Goal: Information Seeking & Learning: Check status

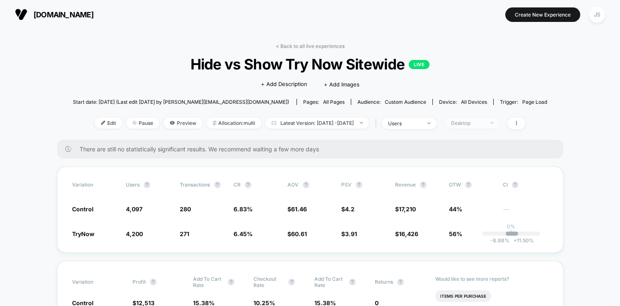
click at [484, 122] on div "Desktop" at bounding box center [467, 123] width 33 height 6
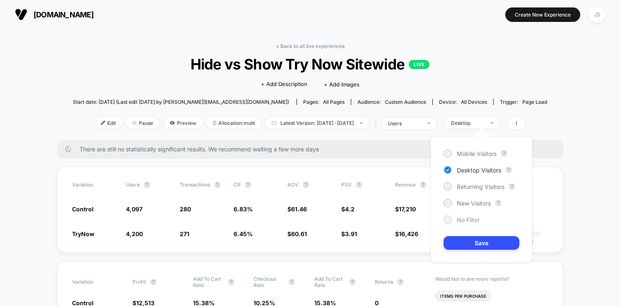
click at [461, 218] on span "No Filter" at bounding box center [468, 220] width 23 height 7
click at [463, 240] on button "Save" at bounding box center [482, 243] width 76 height 14
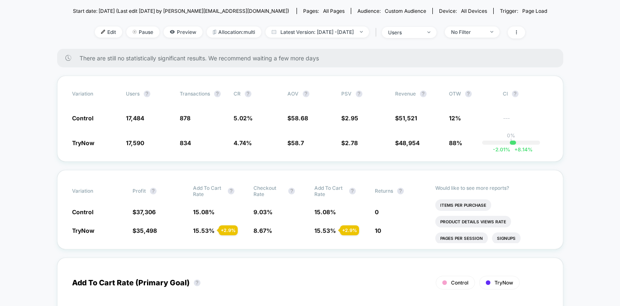
scroll to position [92, 0]
click at [349, 34] on span "Latest Version: [DATE] - [DATE]" at bounding box center [317, 31] width 104 height 11
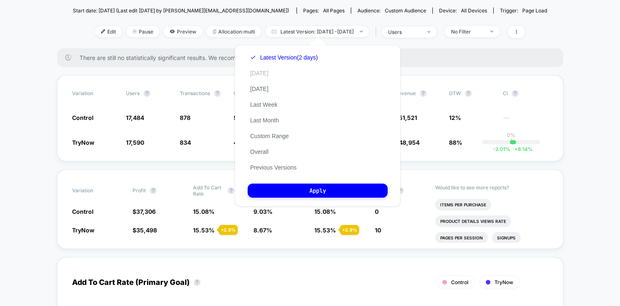
click at [248, 71] on button "[DATE]" at bounding box center [259, 73] width 23 height 7
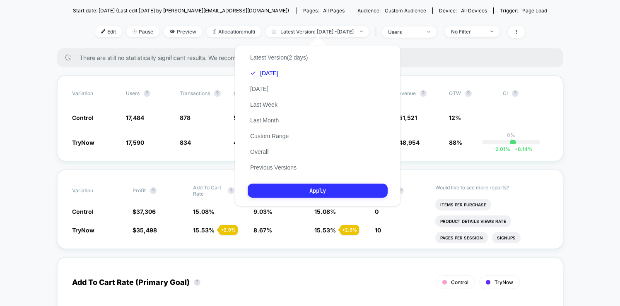
click at [296, 195] on button "Apply" at bounding box center [318, 191] width 140 height 14
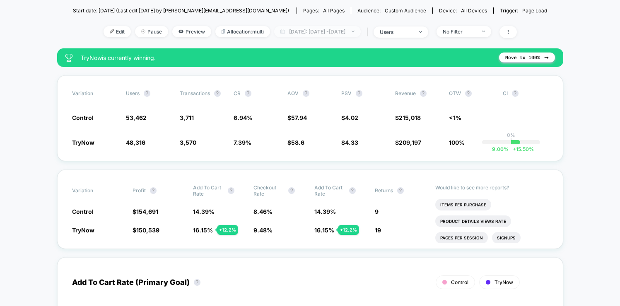
click at [308, 35] on span "[DATE]: [DATE] - [DATE]" at bounding box center [317, 31] width 87 height 11
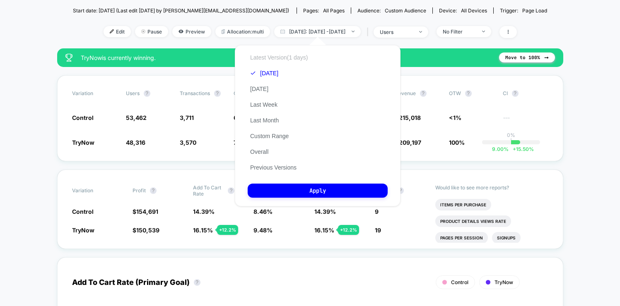
click at [296, 54] on button "Latest Version (1 days)" at bounding box center [279, 57] width 63 height 7
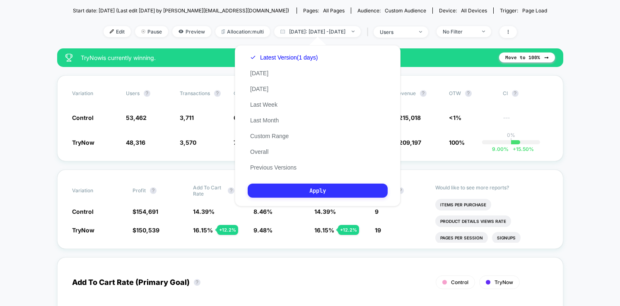
click at [309, 192] on button "Apply" at bounding box center [318, 191] width 140 height 14
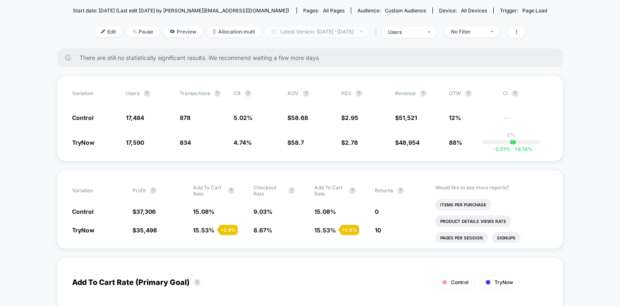
click at [319, 31] on span "Latest Version: [DATE] - [DATE]" at bounding box center [317, 31] width 104 height 11
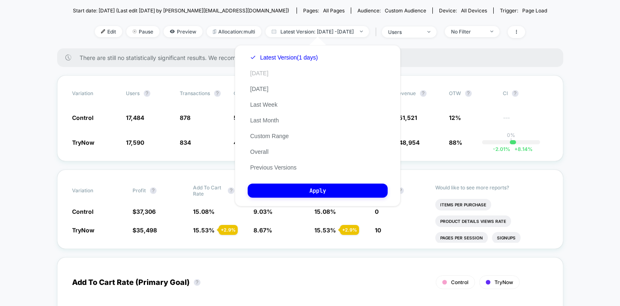
click at [258, 72] on button "[DATE]" at bounding box center [259, 73] width 23 height 7
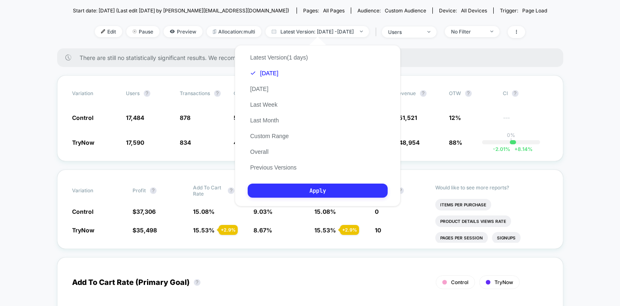
click at [296, 194] on button "Apply" at bounding box center [318, 191] width 140 height 14
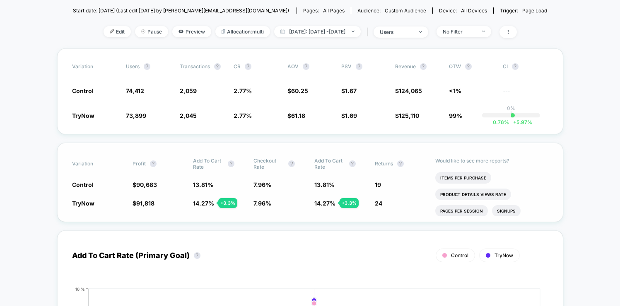
click at [325, 216] on div "Variation Profit ? Add To Cart Rate ? Checkout Rate ? Add To Cart Rate ? Return…" at bounding box center [310, 183] width 506 height 80
click at [281, 219] on div "Variation Profit ? Add To Cart Rate ? Checkout Rate ? Add To Cart Rate ? Return…" at bounding box center [310, 183] width 506 height 80
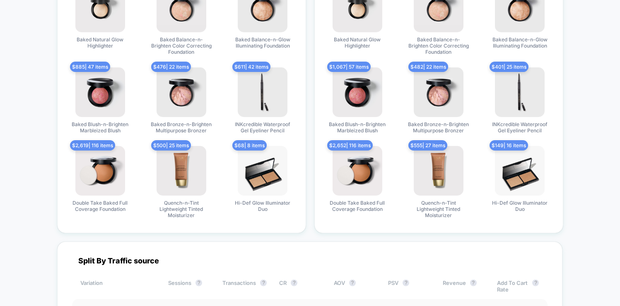
scroll to position [2034, 0]
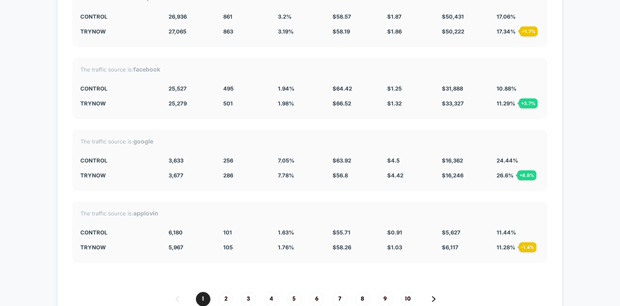
scroll to position [2153, 0]
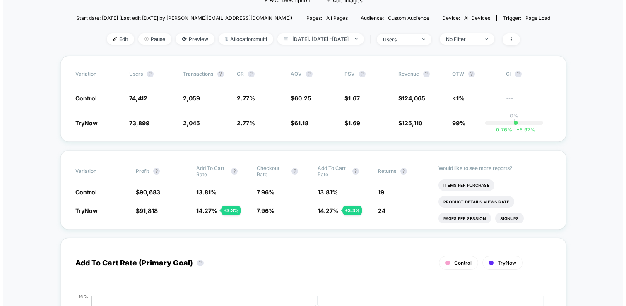
scroll to position [66, 0]
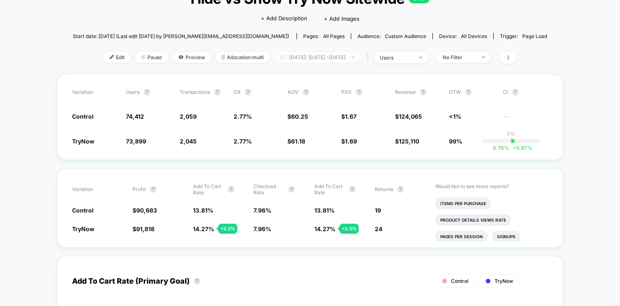
click at [351, 56] on span "[DATE]: [DATE] - [DATE]" at bounding box center [317, 57] width 87 height 11
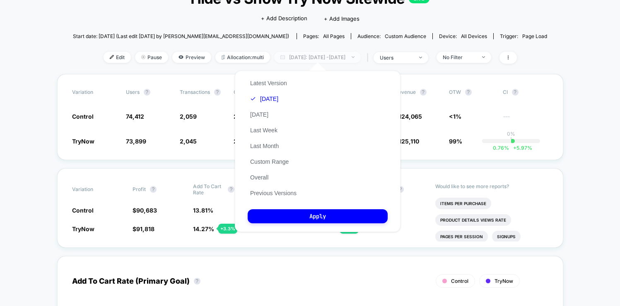
click at [351, 56] on span "[DATE]: [DATE] - [DATE]" at bounding box center [317, 57] width 87 height 11
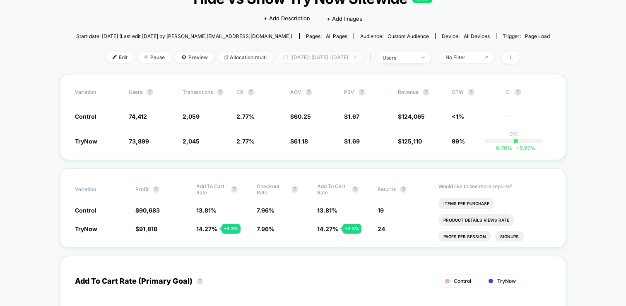
click at [330, 57] on span "[DATE]: [DATE] - [DATE]" at bounding box center [320, 57] width 87 height 11
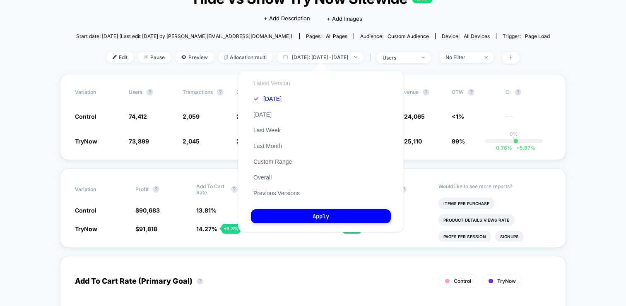
click at [278, 81] on button "Latest Version" at bounding box center [272, 83] width 42 height 7
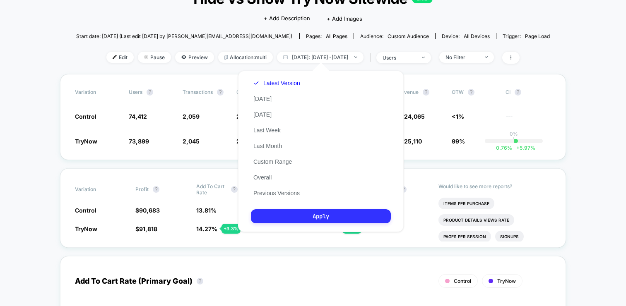
click at [298, 217] on button "Apply" at bounding box center [321, 217] width 140 height 14
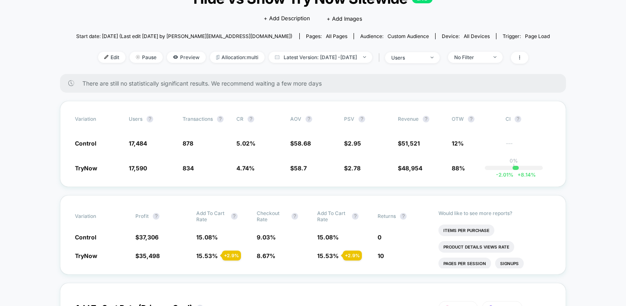
click at [298, 217] on span "Checkout Rate ?" at bounding box center [280, 216] width 46 height 12
click at [300, 197] on div "Variation Profit ? Add To Cart Rate ? Checkout Rate ? Add To Cart Rate ? Return…" at bounding box center [313, 235] width 506 height 80
click at [347, 58] on span "Latest Version: [DATE] - [DATE]" at bounding box center [321, 57] width 104 height 11
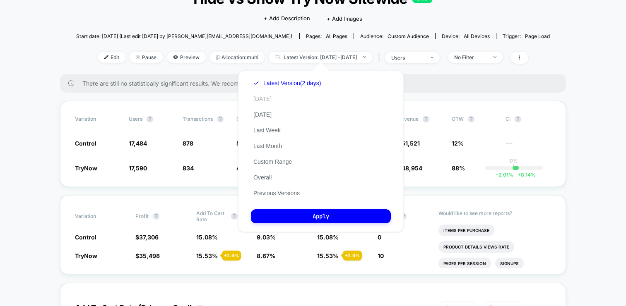
click at [270, 96] on button "[DATE]" at bounding box center [262, 98] width 23 height 7
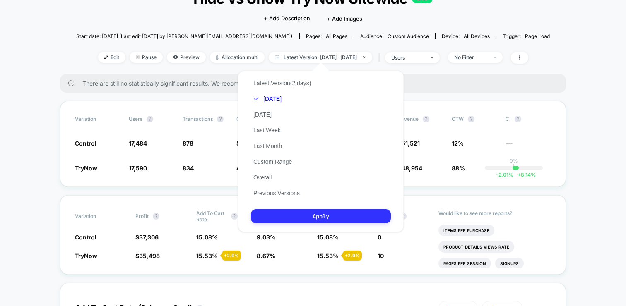
click at [268, 215] on button "Apply" at bounding box center [321, 217] width 140 height 14
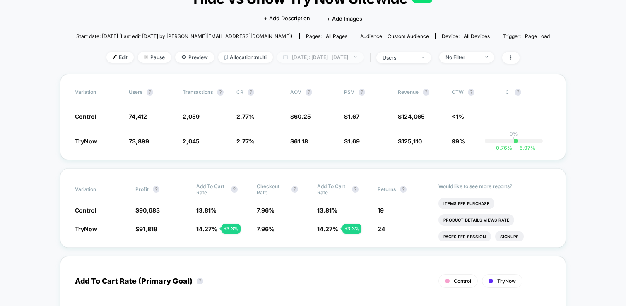
click at [330, 52] on span "[DATE]: [DATE] - [DATE]" at bounding box center [320, 57] width 87 height 11
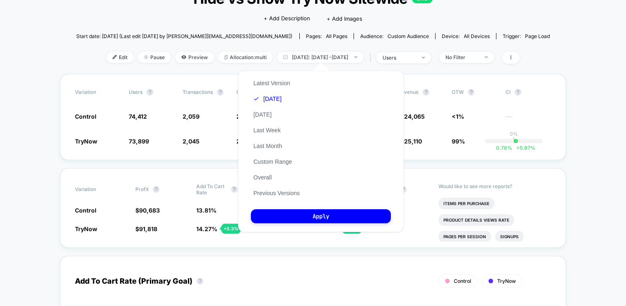
click at [276, 126] on div "Latest Version [DATE] [DATE] Last Week Last Month Custom Range Overall Previous…" at bounding box center [276, 138] width 51 height 126
click at [270, 132] on button "Last Week" at bounding box center [267, 130] width 32 height 7
click at [278, 225] on div "Latest Version [DATE] [DATE] Last Week Last Month Custom Range Overall Previous…" at bounding box center [321, 152] width 166 height 162
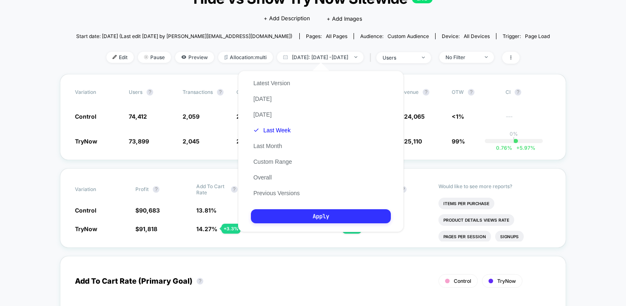
click at [281, 222] on button "Apply" at bounding box center [321, 217] width 140 height 14
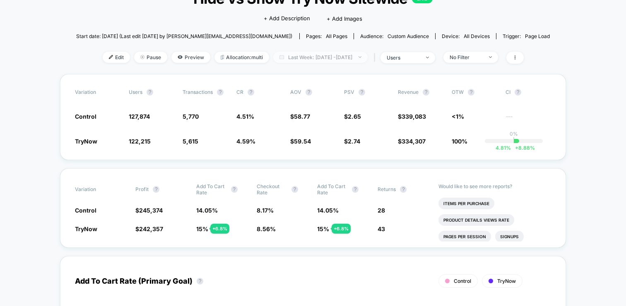
click at [332, 60] on span "Last Week: [DATE] - [DATE]" at bounding box center [320, 57] width 94 height 11
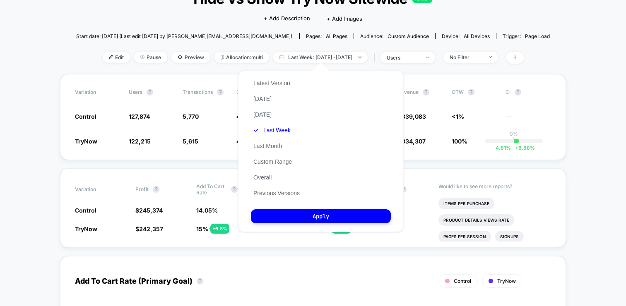
click at [268, 87] on div "Latest Version [DATE] [DATE] Last Week Last Month Custom Range Overall Previous…" at bounding box center [276, 138] width 51 height 126
click at [272, 82] on button "Latest Version" at bounding box center [272, 83] width 42 height 7
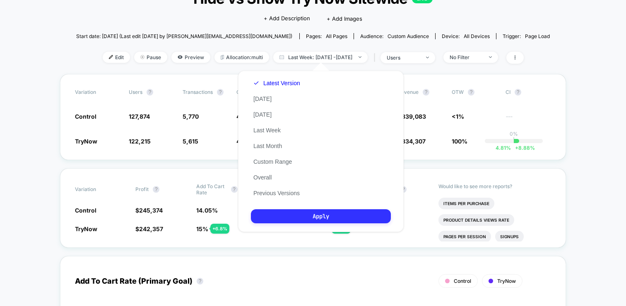
click at [282, 215] on button "Apply" at bounding box center [321, 217] width 140 height 14
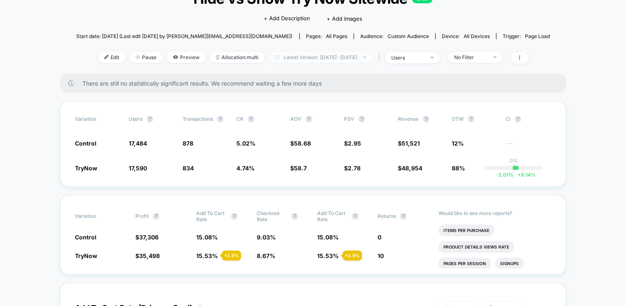
click at [331, 61] on span "Latest Version: [DATE] - [DATE]" at bounding box center [321, 57] width 104 height 11
select select "*"
select select "****"
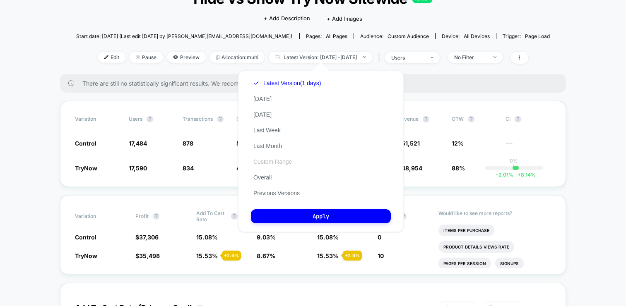
click at [275, 164] on button "Custom Range" at bounding box center [272, 161] width 43 height 7
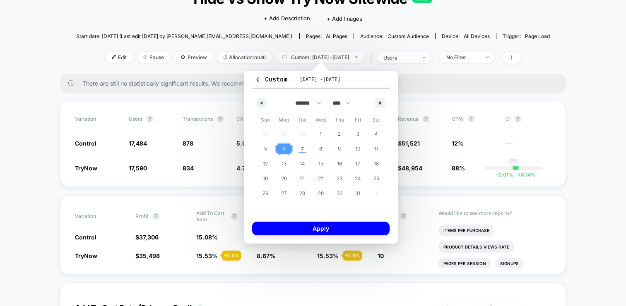
click at [289, 147] on span "6" at bounding box center [284, 149] width 19 height 11
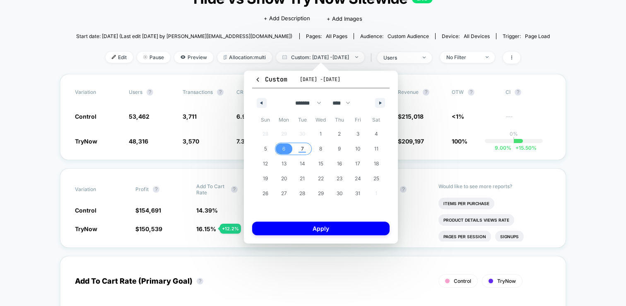
click at [296, 150] on span "7" at bounding box center [302, 149] width 19 height 11
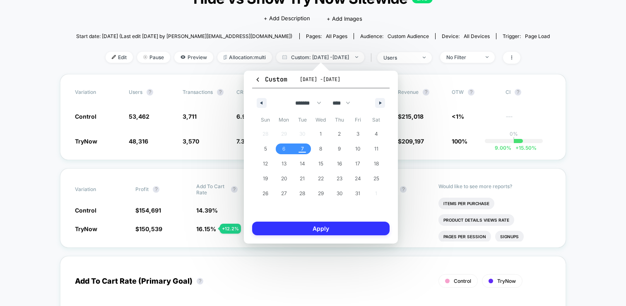
click at [299, 230] on button "Apply" at bounding box center [320, 229] width 137 height 14
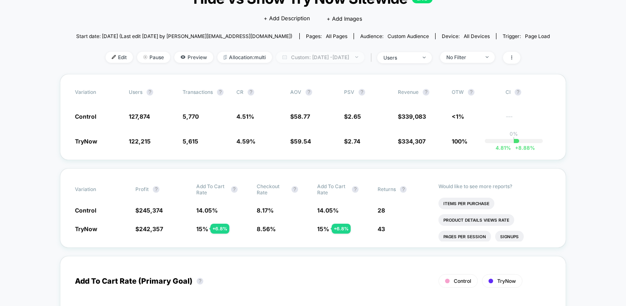
click at [334, 58] on span "Custom: [DATE] - [DATE]" at bounding box center [320, 57] width 88 height 11
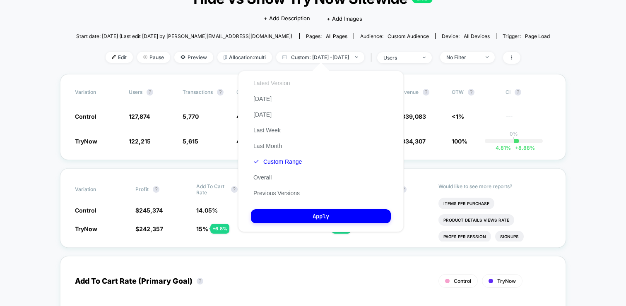
click at [281, 82] on button "Latest Version" at bounding box center [272, 83] width 42 height 7
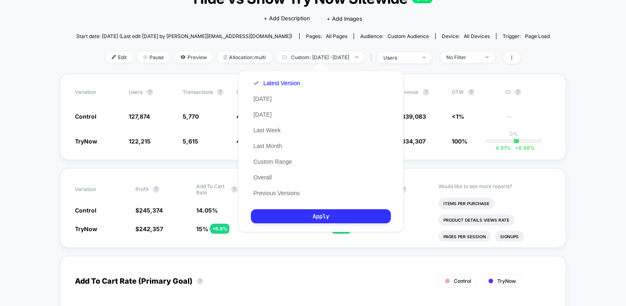
click at [301, 217] on button "Apply" at bounding box center [321, 217] width 140 height 14
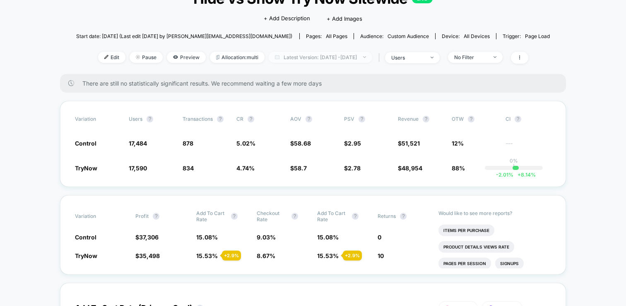
click at [319, 60] on span "Latest Version: [DATE] - [DATE]" at bounding box center [321, 57] width 104 height 11
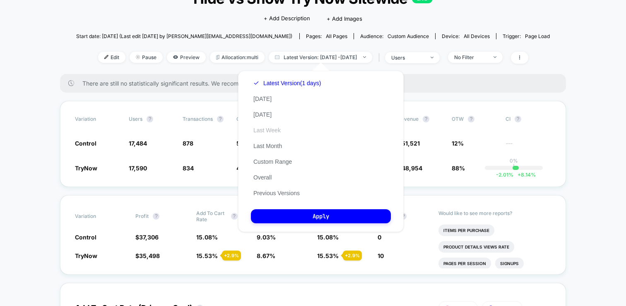
click at [259, 130] on button "Last Week" at bounding box center [267, 130] width 32 height 7
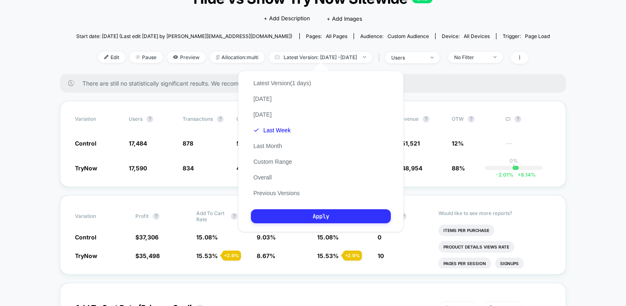
click at [292, 217] on button "Apply" at bounding box center [321, 217] width 140 height 14
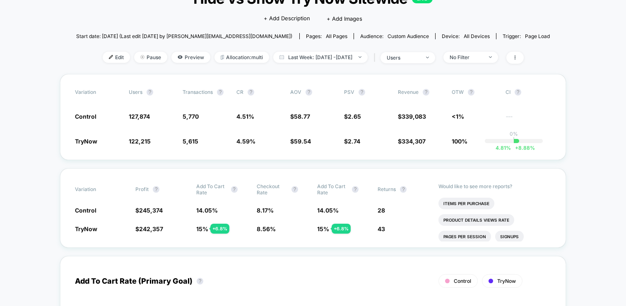
click at [295, 55] on span "Last Week: [DATE] - [DATE]" at bounding box center [320, 57] width 94 height 11
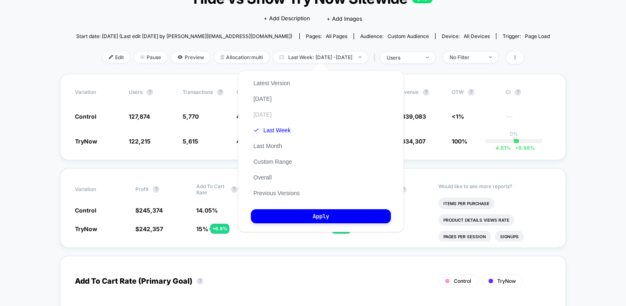
click at [268, 114] on button "[DATE]" at bounding box center [262, 114] width 23 height 7
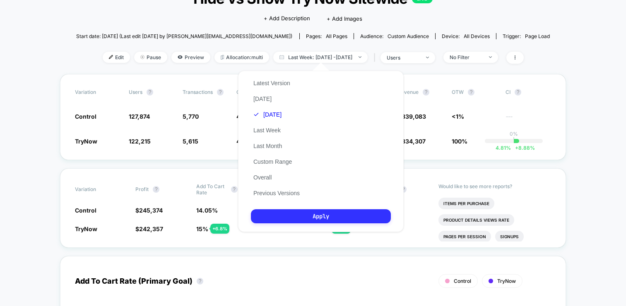
click at [272, 216] on button "Apply" at bounding box center [321, 217] width 140 height 14
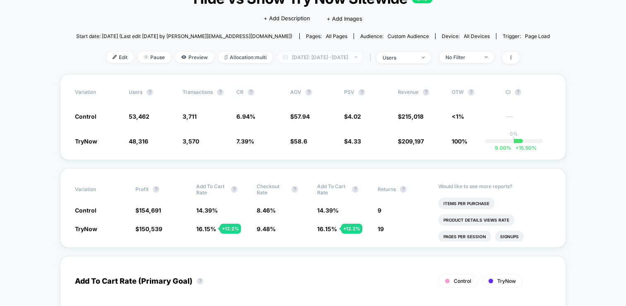
click at [331, 55] on span "[DATE]: [DATE] - [DATE]" at bounding box center [320, 57] width 87 height 11
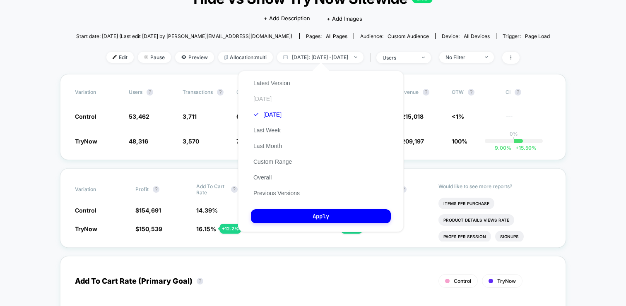
click at [265, 102] on button "[DATE]" at bounding box center [262, 98] width 23 height 7
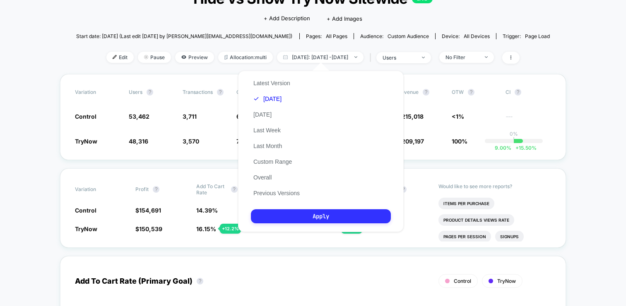
click at [284, 218] on button "Apply" at bounding box center [321, 217] width 140 height 14
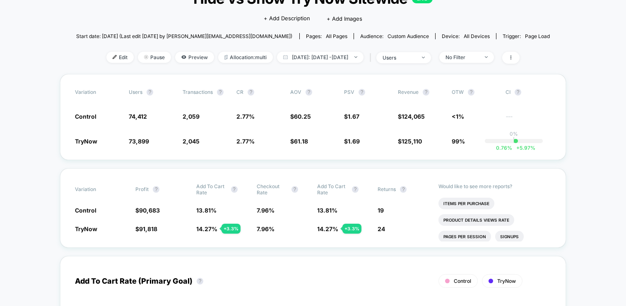
click at [301, 56] on span "[DATE]: [DATE] - [DATE]" at bounding box center [320, 57] width 87 height 11
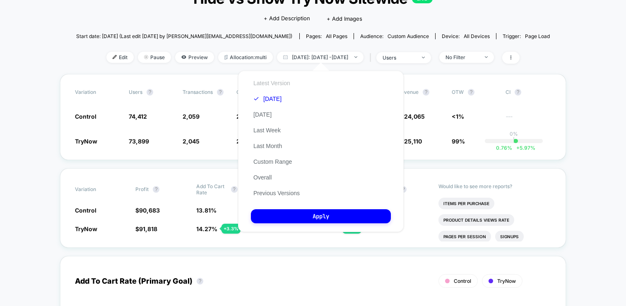
click at [279, 84] on button "Latest Version" at bounding box center [272, 83] width 42 height 7
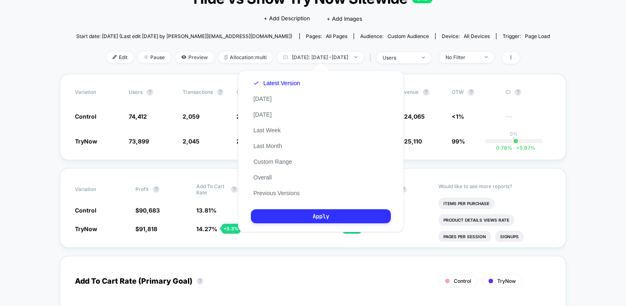
click at [303, 219] on button "Apply" at bounding box center [321, 217] width 140 height 14
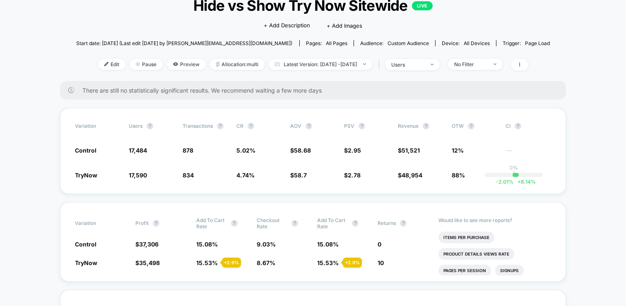
scroll to position [58, 0]
click at [341, 63] on span "Latest Version: [DATE] - [DATE]" at bounding box center [321, 64] width 104 height 11
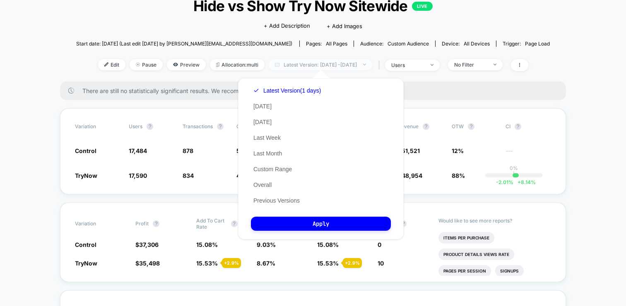
click at [341, 63] on span "Latest Version: [DATE] - [DATE]" at bounding box center [321, 64] width 104 height 11
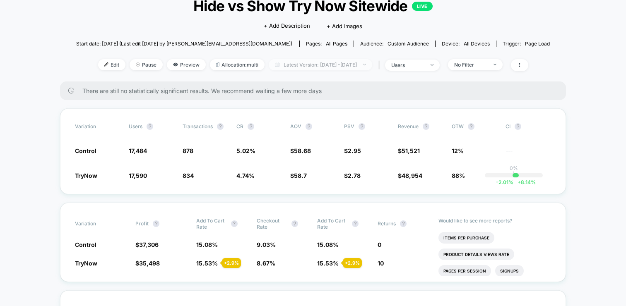
click at [342, 63] on span "Latest Version: [DATE] - [DATE]" at bounding box center [321, 64] width 104 height 11
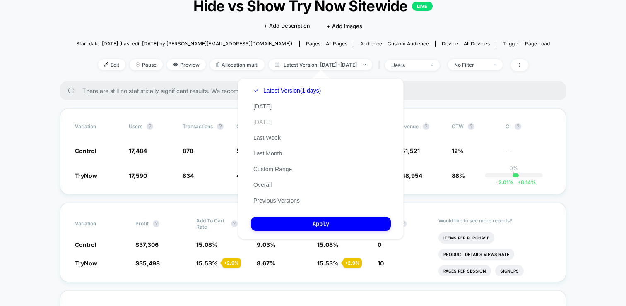
click at [273, 122] on button "[DATE]" at bounding box center [262, 121] width 23 height 7
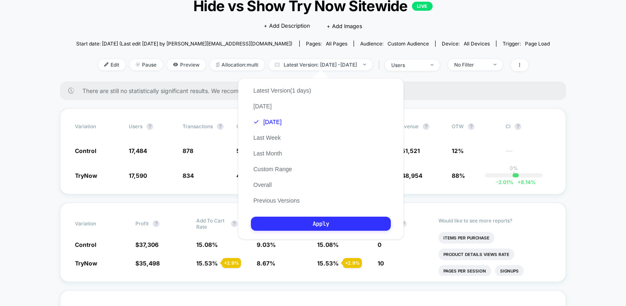
click at [281, 220] on button "Apply" at bounding box center [321, 224] width 140 height 14
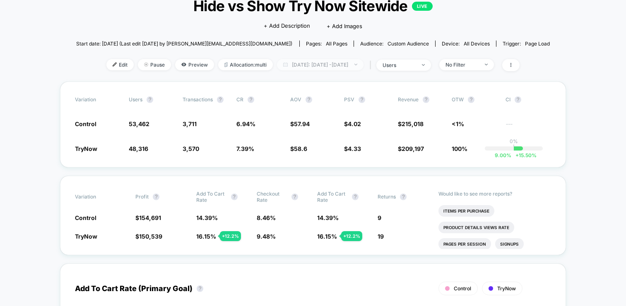
click at [314, 62] on span "[DATE]: [DATE] - [DATE]" at bounding box center [320, 64] width 87 height 11
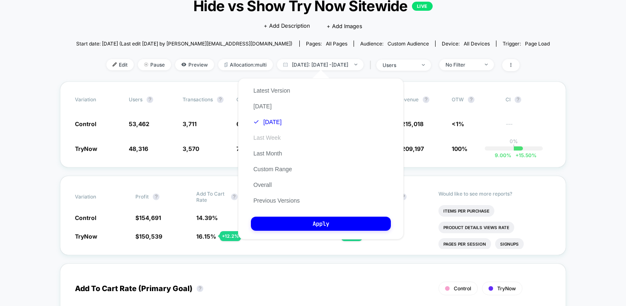
click at [268, 135] on button "Last Week" at bounding box center [267, 137] width 32 height 7
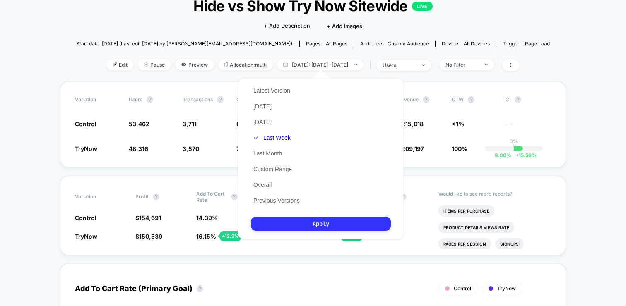
click at [287, 229] on button "Apply" at bounding box center [321, 224] width 140 height 14
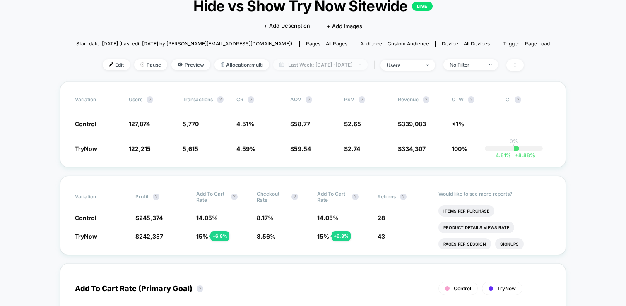
click at [330, 66] on span "Last Week: [DATE] - [DATE]" at bounding box center [320, 64] width 94 height 11
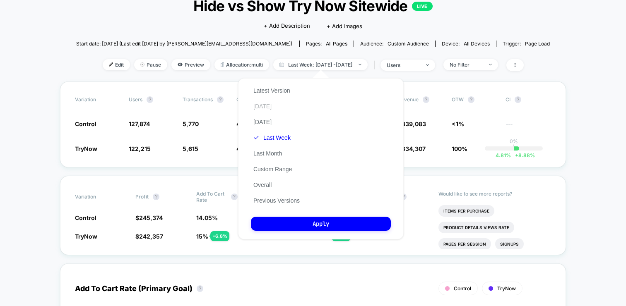
click at [262, 106] on button "[DATE]" at bounding box center [262, 106] width 23 height 7
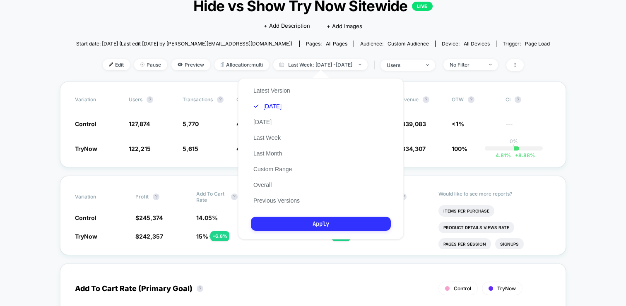
click at [318, 223] on button "Apply" at bounding box center [321, 224] width 140 height 14
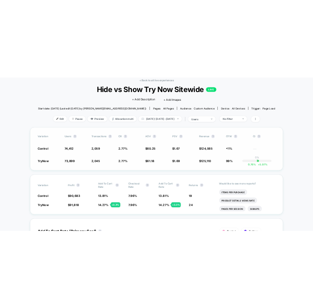
scroll to position [15, 0]
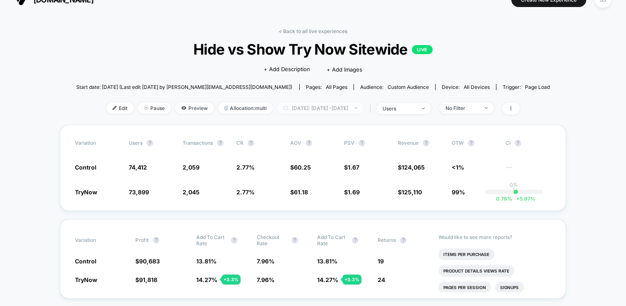
click at [339, 108] on span "[DATE]: [DATE] - [DATE]" at bounding box center [320, 108] width 87 height 11
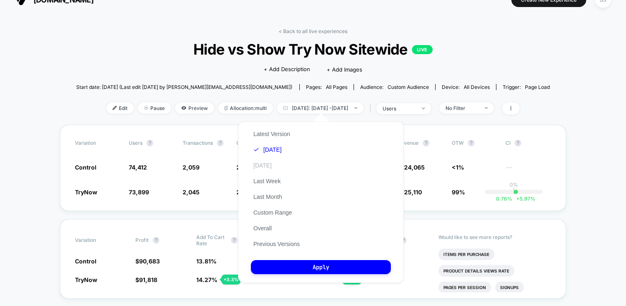
click at [264, 166] on button "[DATE]" at bounding box center [262, 165] width 23 height 7
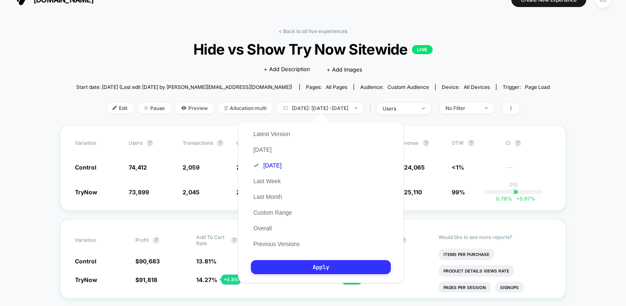
click at [294, 268] on button "Apply" at bounding box center [321, 267] width 140 height 14
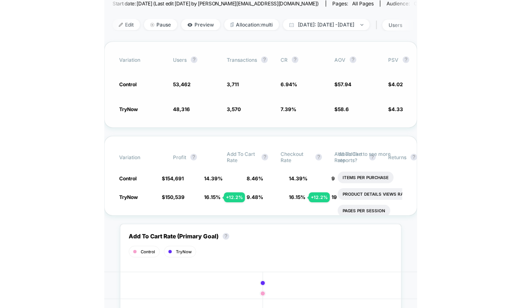
scroll to position [76, 0]
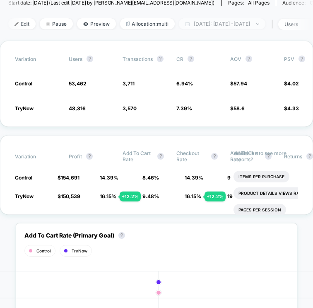
click at [220, 21] on span "[DATE]: [DATE] - [DATE]" at bounding box center [222, 23] width 87 height 11
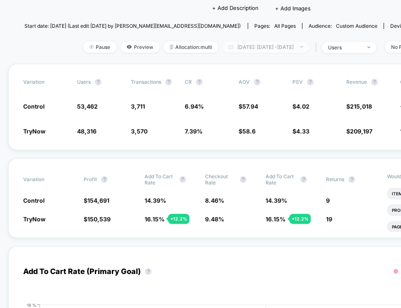
click at [241, 48] on span "[DATE]: [DATE] - [DATE]" at bounding box center [265, 46] width 87 height 11
click at [254, 45] on span "[DATE]: [DATE] - [DATE]" at bounding box center [268, 46] width 87 height 11
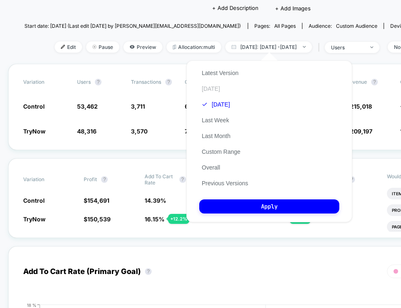
click at [211, 88] on button "[DATE]" at bounding box center [210, 88] width 23 height 7
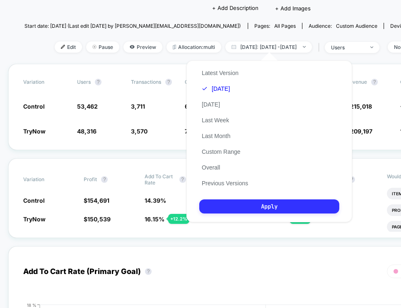
click at [253, 209] on button "Apply" at bounding box center [269, 206] width 140 height 14
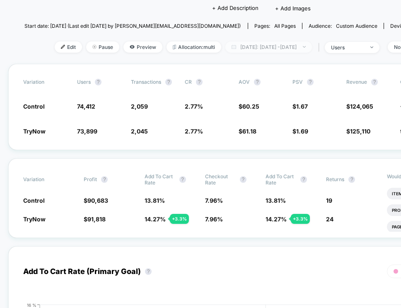
click at [264, 45] on span "[DATE]: [DATE] - [DATE]" at bounding box center [268, 46] width 87 height 11
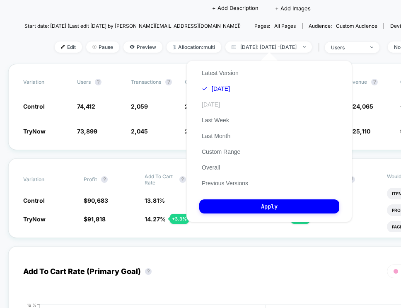
click at [208, 106] on button "[DATE]" at bounding box center [210, 104] width 23 height 7
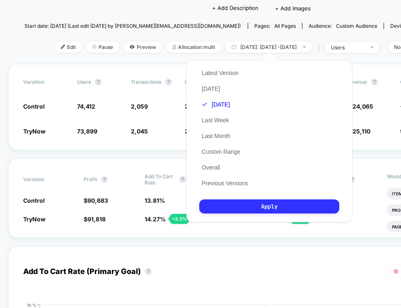
click at [215, 210] on button "Apply" at bounding box center [269, 206] width 140 height 14
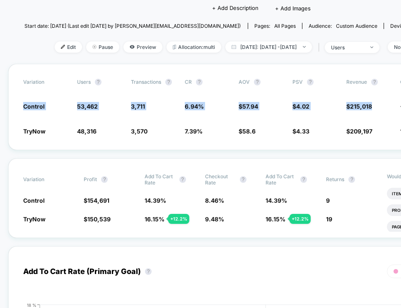
drag, startPoint x: 399, startPoint y: 106, endPoint x: 552, endPoint y: 85, distance: 153.8
click at [401, 85] on html "[DOMAIN_NAME] Create New Experience JS [DOMAIN_NAME] < Back to all live experie…" at bounding box center [200, 154] width 401 height 308
click at [353, 89] on div "Variation users ? Transactions ? CR ? AOV ? PSV ? Revenue ? OTW ? CI ? Control …" at bounding box center [261, 107] width 506 height 86
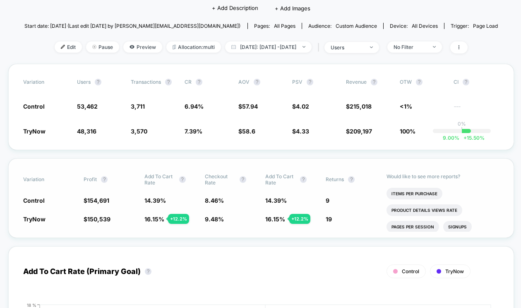
click at [359, 159] on div "Variation Profit ? Add To Cart Rate ? Checkout Rate ? Add To Cart Rate ? Return…" at bounding box center [261, 198] width 506 height 80
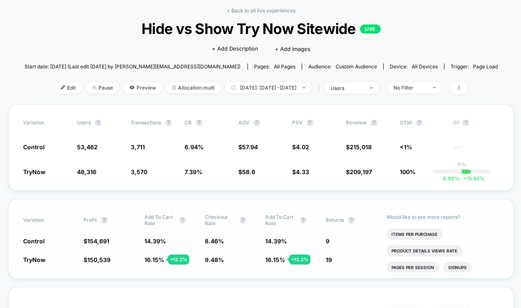
scroll to position [35, 0]
click at [262, 83] on span "[DATE]: [DATE] - [DATE]" at bounding box center [268, 87] width 87 height 11
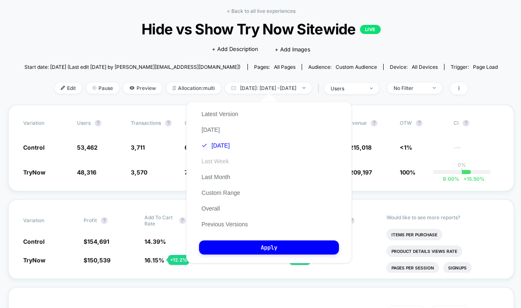
click at [215, 162] on button "Last Week" at bounding box center [215, 160] width 32 height 7
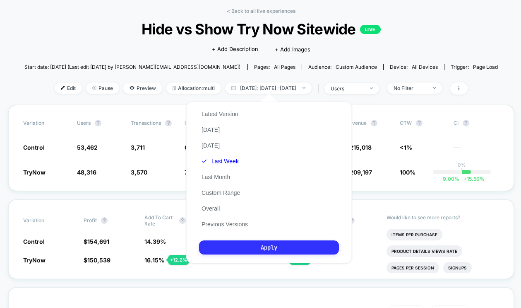
click at [234, 248] on button "Apply" at bounding box center [269, 247] width 140 height 14
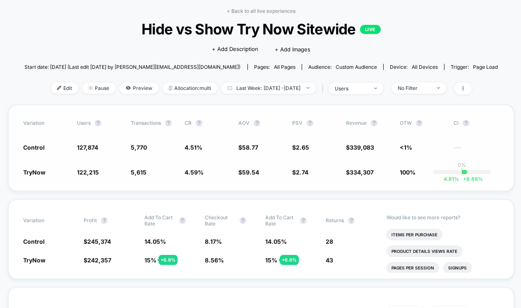
click at [260, 187] on div "Variation users ? Transactions ? CR ? AOV ? PSV ? Revenue ? OTW ? CI ? Control …" at bounding box center [261, 148] width 506 height 86
click at [242, 89] on span "Last Week: [DATE] - [DATE]" at bounding box center [269, 87] width 94 height 11
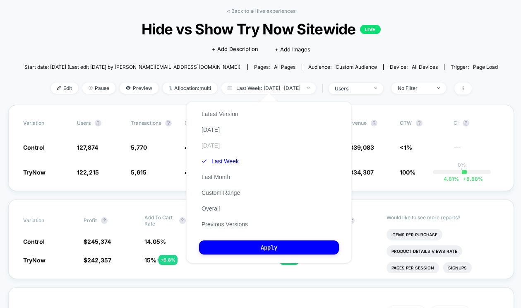
click at [213, 143] on button "[DATE]" at bounding box center [210, 145] width 23 height 7
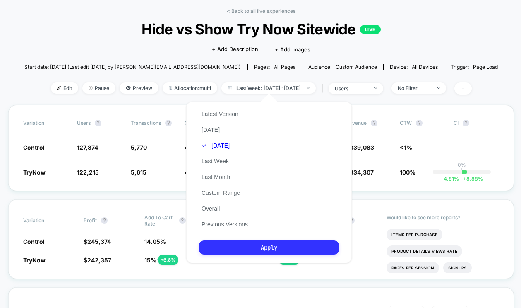
click at [225, 251] on button "Apply" at bounding box center [269, 247] width 140 height 14
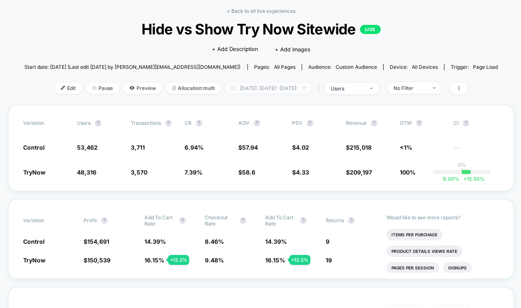
click at [259, 84] on span "[DATE]: [DATE] - [DATE]" at bounding box center [268, 87] width 87 height 11
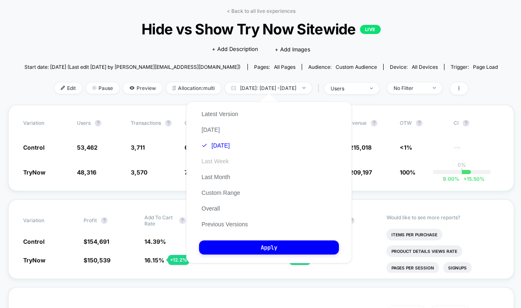
click at [214, 159] on button "Last Week" at bounding box center [215, 160] width 32 height 7
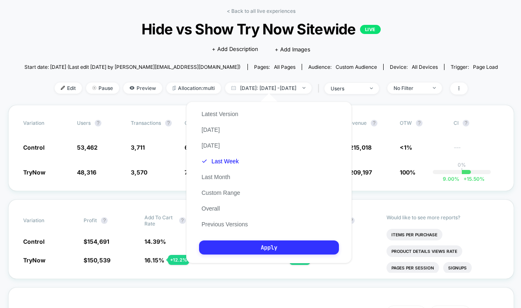
click at [234, 247] on button "Apply" at bounding box center [269, 247] width 140 height 14
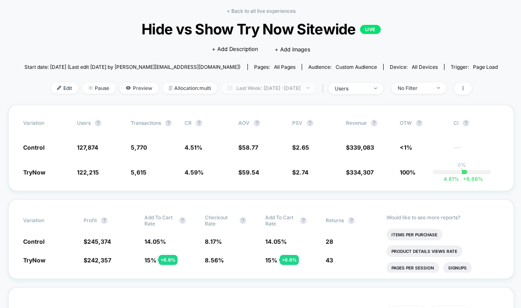
click at [304, 90] on span "Last Week: [DATE] - [DATE]" at bounding box center [269, 87] width 94 height 11
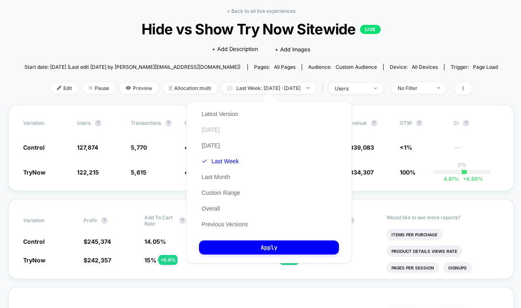
click at [207, 132] on button "[DATE]" at bounding box center [210, 129] width 23 height 7
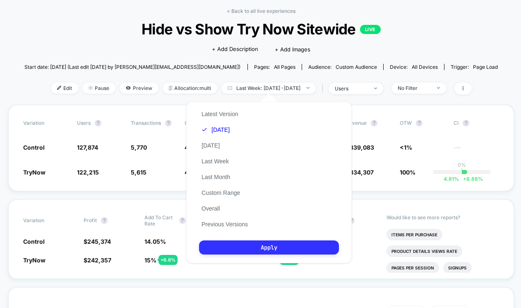
click at [238, 245] on button "Apply" at bounding box center [269, 247] width 140 height 14
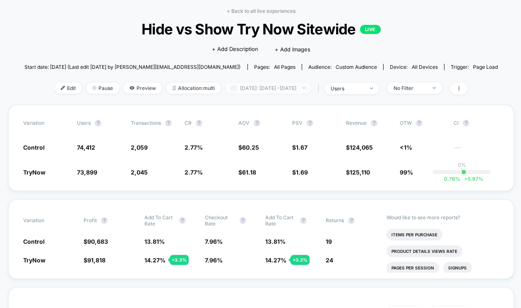
click at [257, 88] on span "[DATE]: [DATE] - [DATE]" at bounding box center [268, 87] width 87 height 11
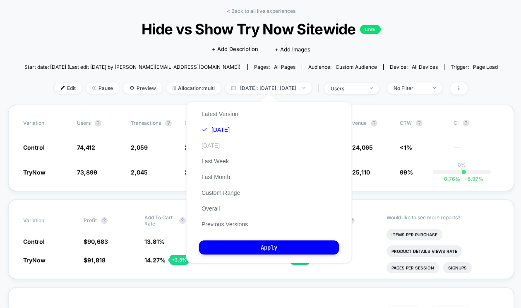
click at [211, 149] on button "[DATE]" at bounding box center [210, 145] width 23 height 7
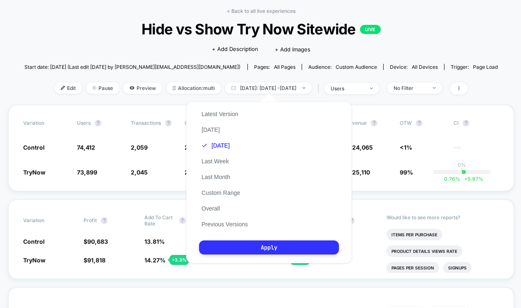
click at [229, 250] on button "Apply" at bounding box center [269, 247] width 140 height 14
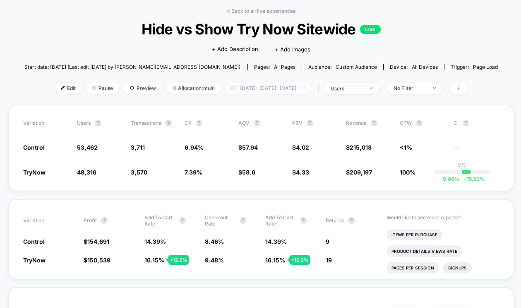
click at [277, 89] on span "[DATE]: [DATE] - [DATE]" at bounding box center [268, 87] width 87 height 11
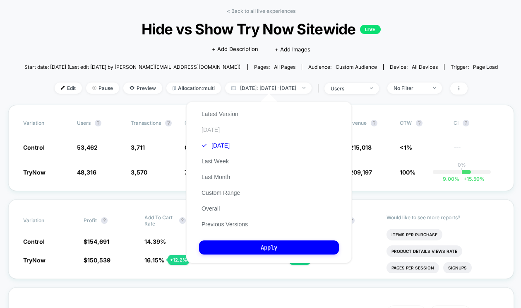
click at [211, 131] on button "[DATE]" at bounding box center [210, 129] width 23 height 7
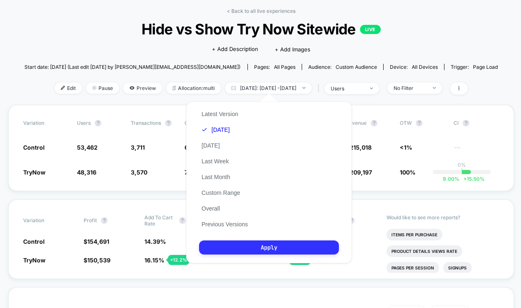
click at [238, 246] on button "Apply" at bounding box center [269, 247] width 140 height 14
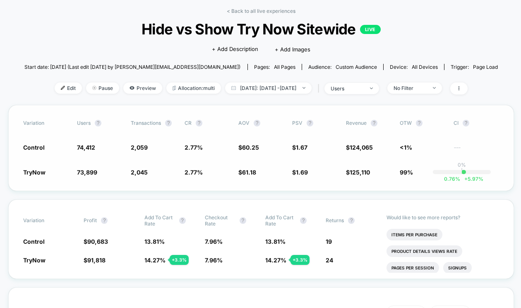
click at [247, 187] on div "Variation users ? Transactions ? CR ? AOV ? PSV ? Revenue ? OTW ? CI ? Control …" at bounding box center [261, 148] width 506 height 86
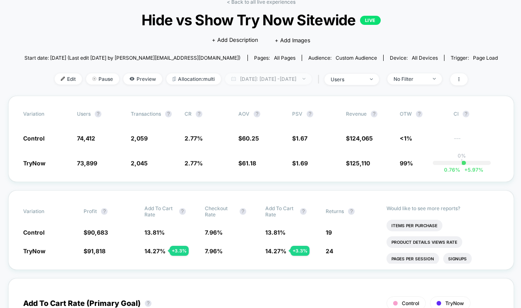
click at [280, 80] on span "[DATE]: [DATE] - [DATE]" at bounding box center [268, 78] width 87 height 11
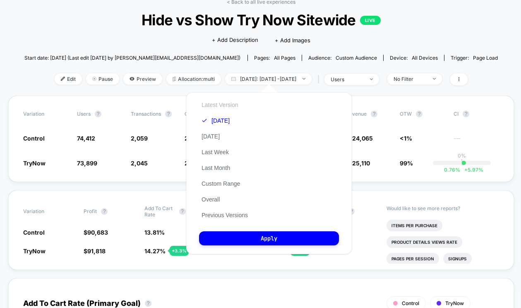
click at [229, 106] on button "Latest Version" at bounding box center [220, 104] width 42 height 7
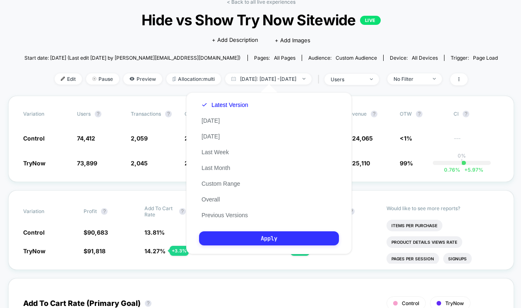
click at [252, 239] on button "Apply" at bounding box center [269, 238] width 140 height 14
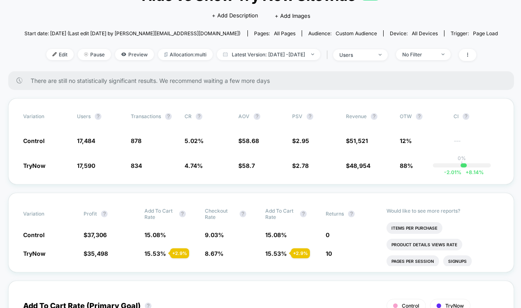
scroll to position [77, 0]
